Goal: Transaction & Acquisition: Purchase product/service

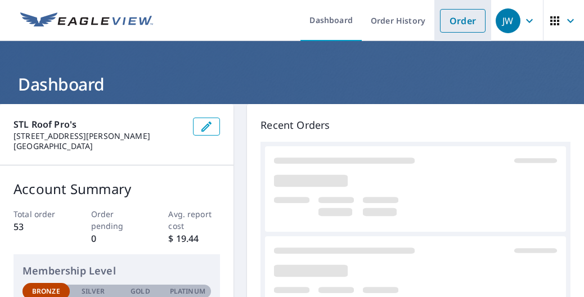
click at [445, 27] on link "Order" at bounding box center [463, 21] width 46 height 24
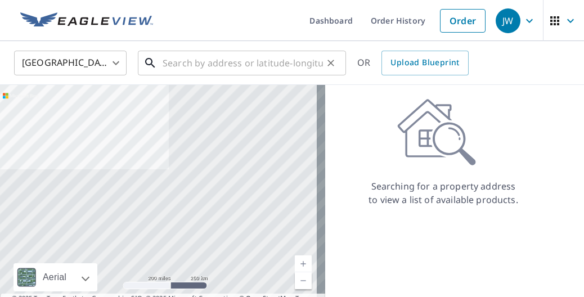
click at [174, 55] on input "text" at bounding box center [242, 62] width 160 height 31
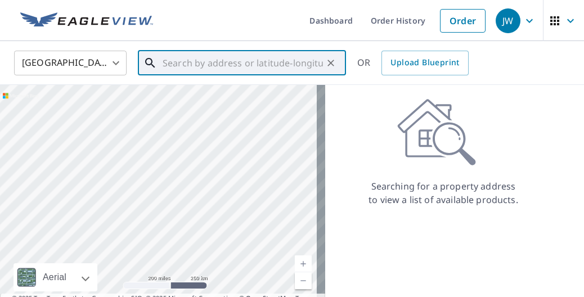
paste input "7207 Dale Ave, Richmond Heights, MO 63117"
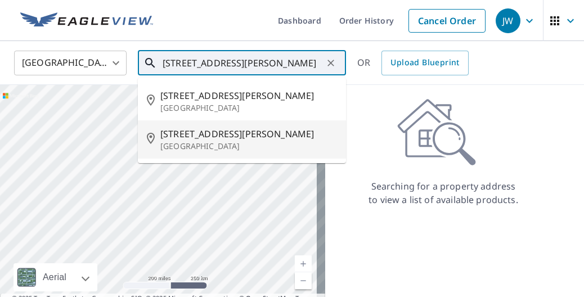
click at [247, 142] on p "Richmond Heights, MO 63117" at bounding box center [248, 146] width 177 height 11
type input "7207 Dale Ave Richmond Heights, MO 63117"
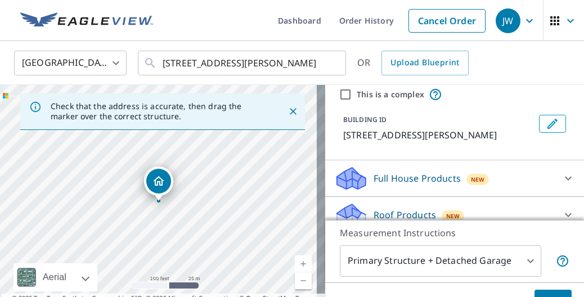
scroll to position [56, 0]
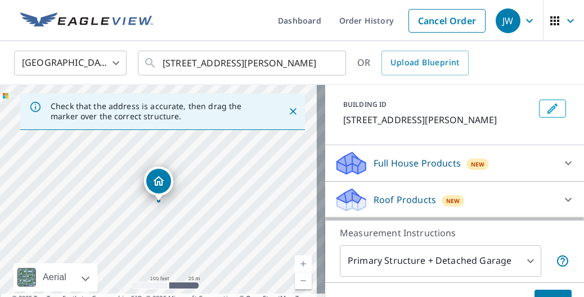
click at [411, 206] on p "Roof Products" at bounding box center [404, 199] width 62 height 13
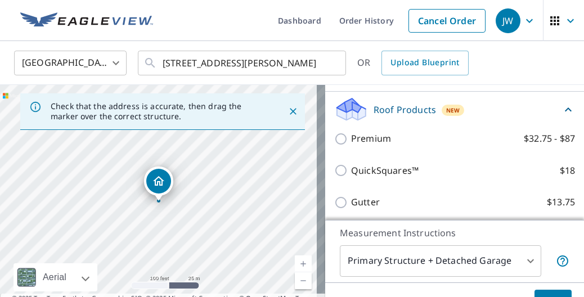
scroll to position [169, 0]
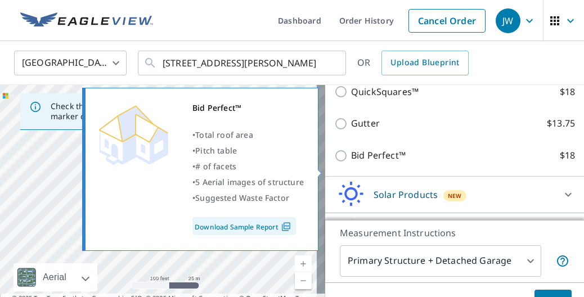
click at [373, 162] on p "Bid Perfect™" at bounding box center [378, 155] width 55 height 14
click at [351, 162] on input "Bid Perfect™ $18" at bounding box center [342, 155] width 17 height 13
checkbox input "true"
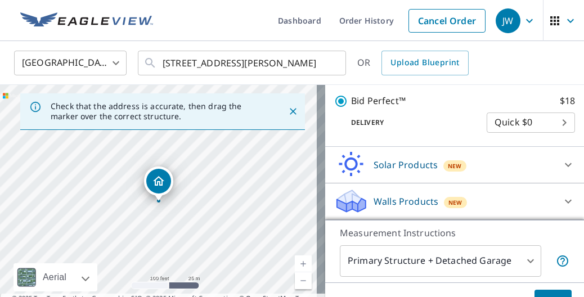
scroll to position [310, 0]
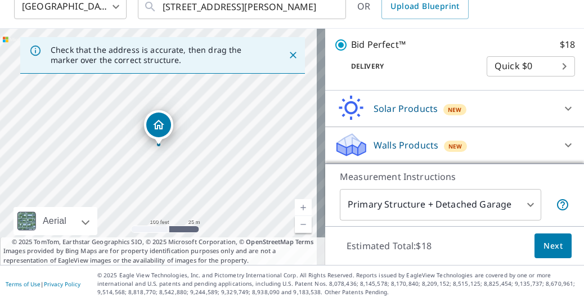
click at [558, 240] on button "Next" at bounding box center [552, 245] width 37 height 25
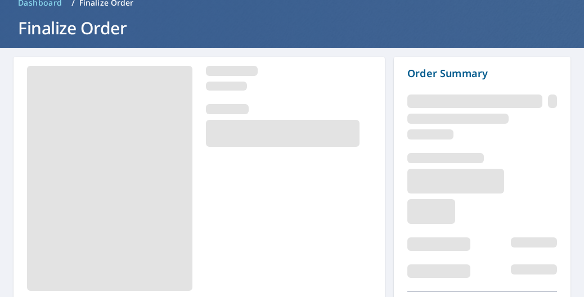
scroll to position [119, 0]
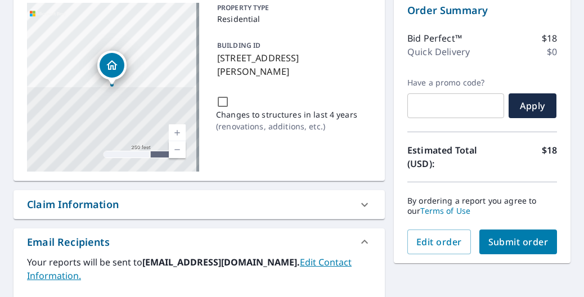
click at [517, 245] on span "Submit order" at bounding box center [518, 242] width 60 height 12
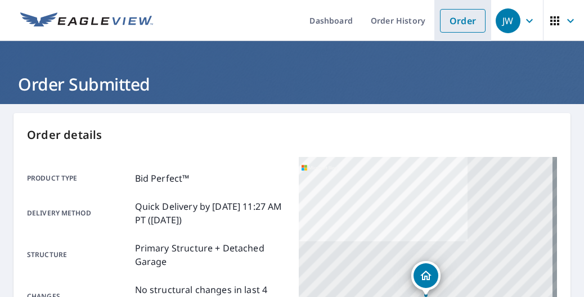
click at [447, 25] on link "Order" at bounding box center [463, 21] width 46 height 24
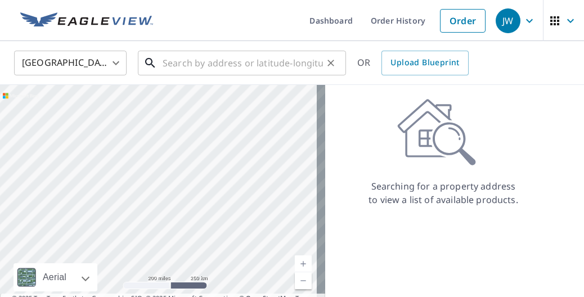
click at [174, 64] on input "text" at bounding box center [242, 62] width 160 height 31
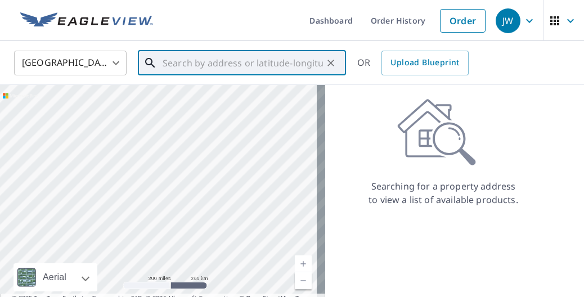
paste input "1514 Hodiamont Ave, St. Louis, MO 63112"
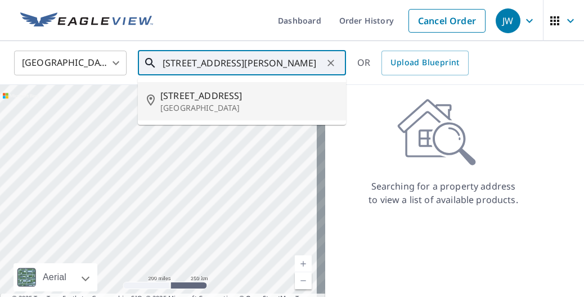
click at [255, 98] on span "1514 Hodiamont Ave" at bounding box center [248, 95] width 177 height 13
type input "1514 Hodiamont Ave Saint Louis, MO 63112"
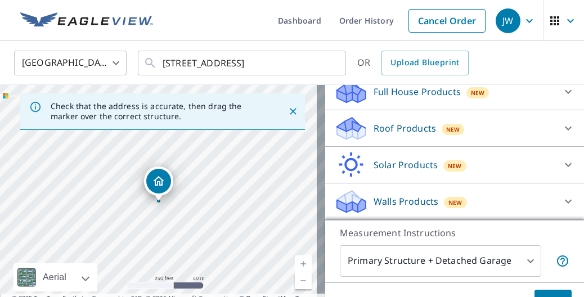
scroll to position [140, 0]
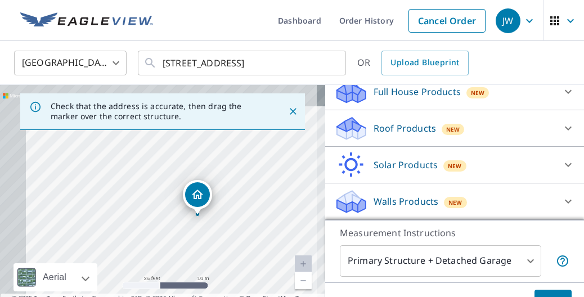
drag, startPoint x: 155, startPoint y: 201, endPoint x: 204, endPoint y: 243, distance: 64.5
click at [204, 243] on div "1514 Hodiamont Ave Saint Louis, MO 63112" at bounding box center [162, 203] width 325 height 236
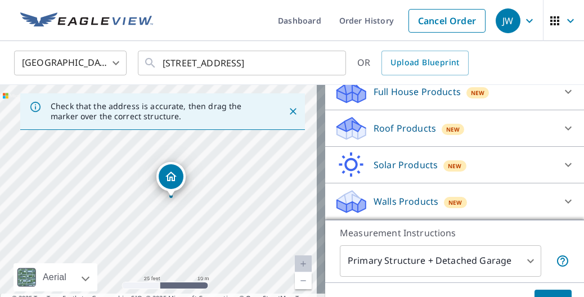
drag, startPoint x: 197, startPoint y: 198, endPoint x: 169, endPoint y: 179, distance: 33.5
drag, startPoint x: 225, startPoint y: 179, endPoint x: 210, endPoint y: 111, distance: 69.6
click at [210, 111] on div "Check that the address is accurate, then drag the marker over the correct struc…" at bounding box center [162, 203] width 325 height 236
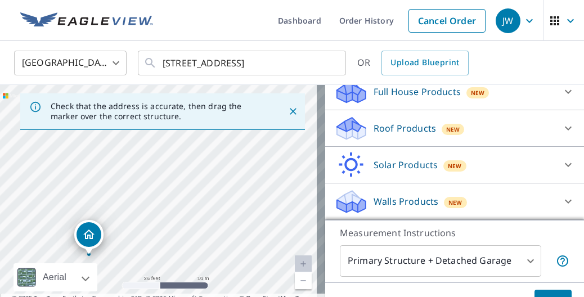
click at [155, 233] on div "1516 Hodiamont Ave Saint Louis, MO 63112" at bounding box center [162, 203] width 325 height 236
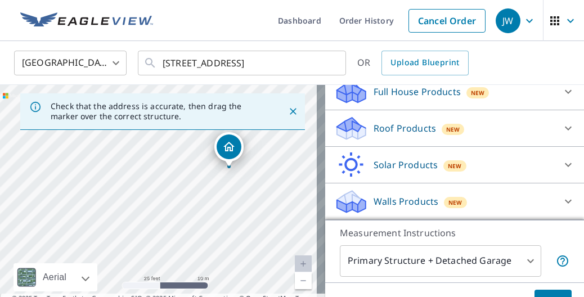
drag, startPoint x: 151, startPoint y: 224, endPoint x: 266, endPoint y: 116, distance: 158.3
click at [266, 116] on div "Check that the address is accurate, then drag the marker over the correct struc…" at bounding box center [162, 203] width 325 height 236
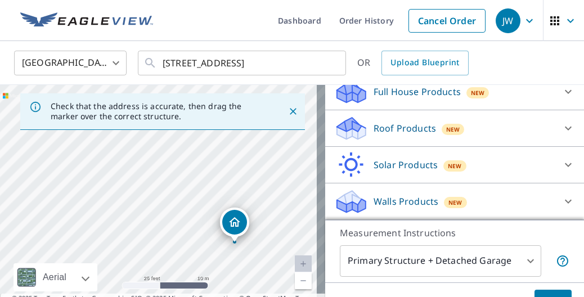
click at [259, 213] on div "1516 Hodiamont Ave Saint Louis, MO 63112" at bounding box center [162, 203] width 325 height 236
drag, startPoint x: 266, startPoint y: 245, endPoint x: 182, endPoint y: 152, distance: 125.3
click at [182, 152] on div "1516 Hodiamont Ave Saint Louis, MO 63112" at bounding box center [162, 203] width 325 height 236
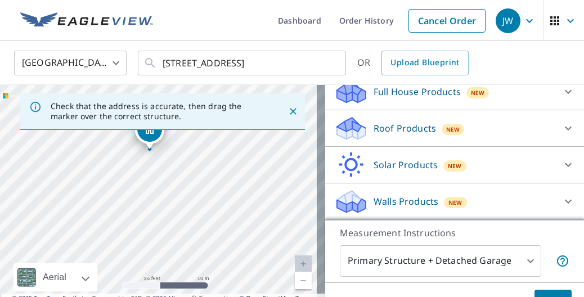
click at [226, 203] on div "1516 Hodiamont Ave Saint Louis, MO 63112" at bounding box center [162, 203] width 325 height 236
click at [380, 141] on div "Roof Products New" at bounding box center [444, 128] width 220 height 26
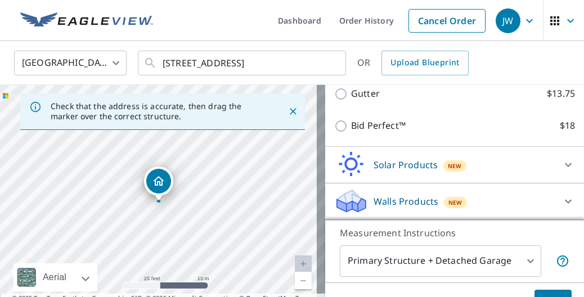
click at [351, 130] on p "Bid Perfect™" at bounding box center [378, 126] width 55 height 14
click at [344, 130] on input "Bid Perfect™ $18" at bounding box center [342, 125] width 17 height 13
checkbox input "true"
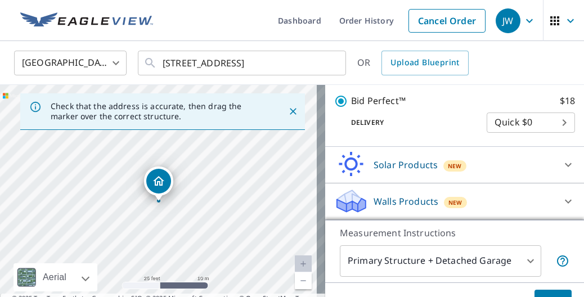
scroll to position [310, 0]
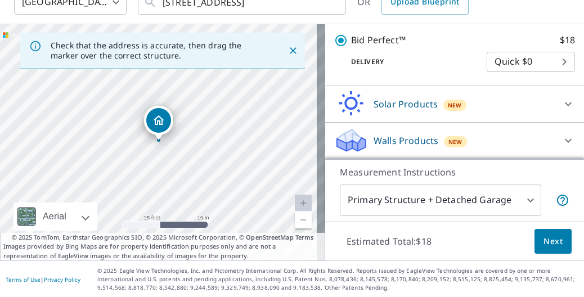
click at [543, 241] on span "Next" at bounding box center [552, 241] width 19 height 14
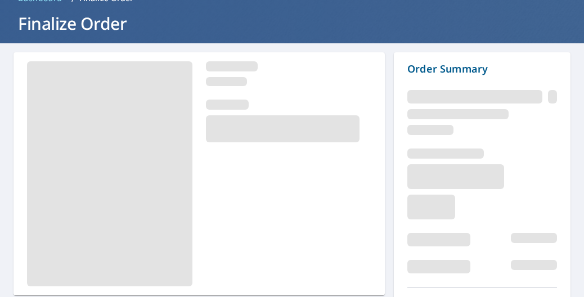
scroll to position [124, 0]
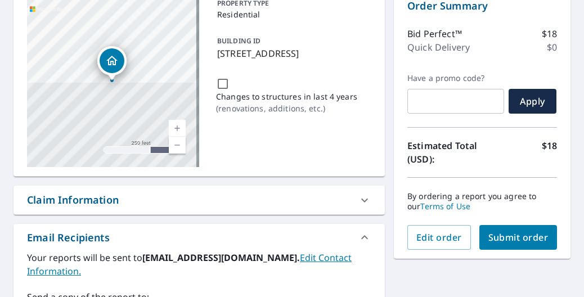
click at [511, 236] on span "Submit order" at bounding box center [518, 237] width 60 height 12
